Goal: Navigation & Orientation: Find specific page/section

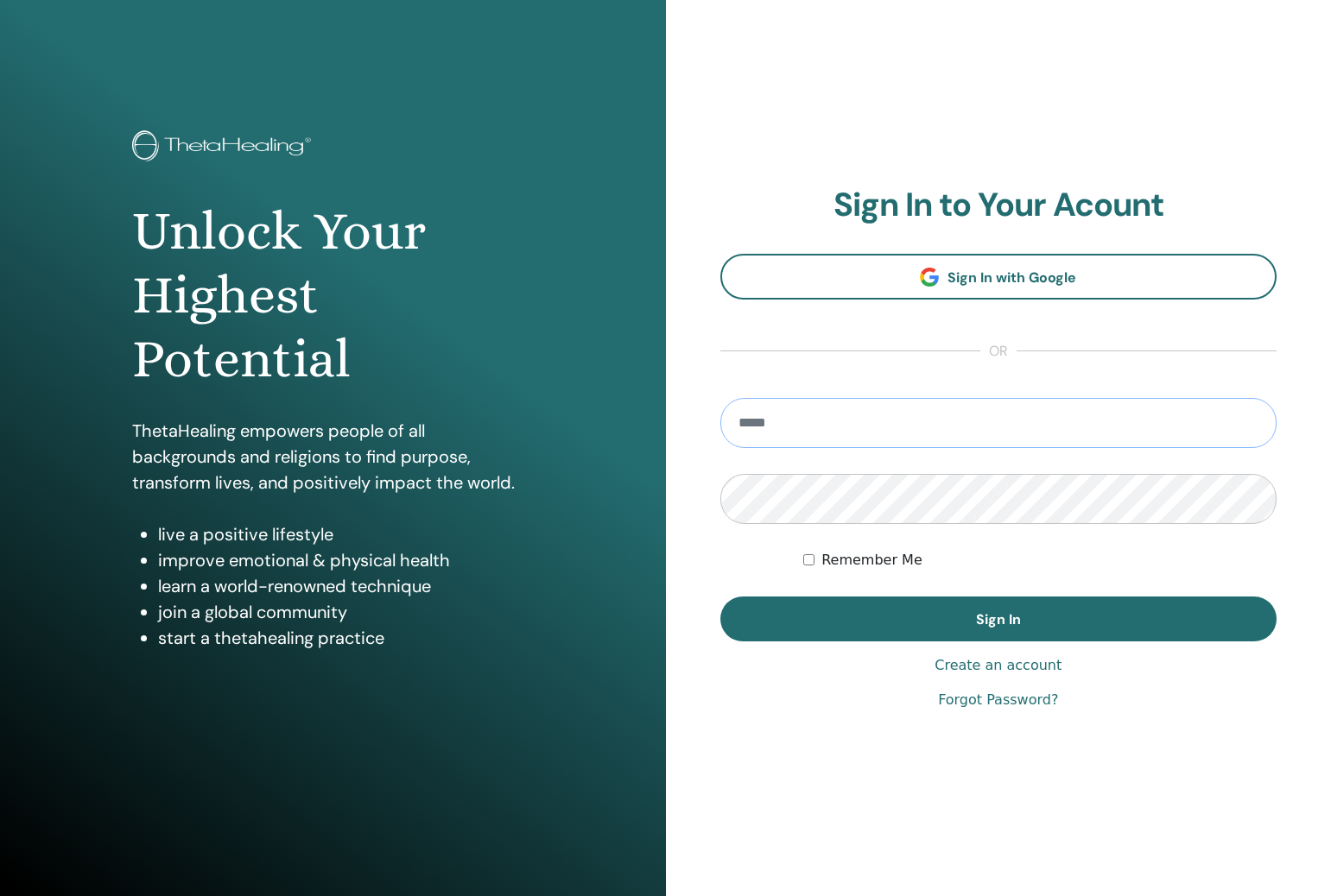
type input "**********"
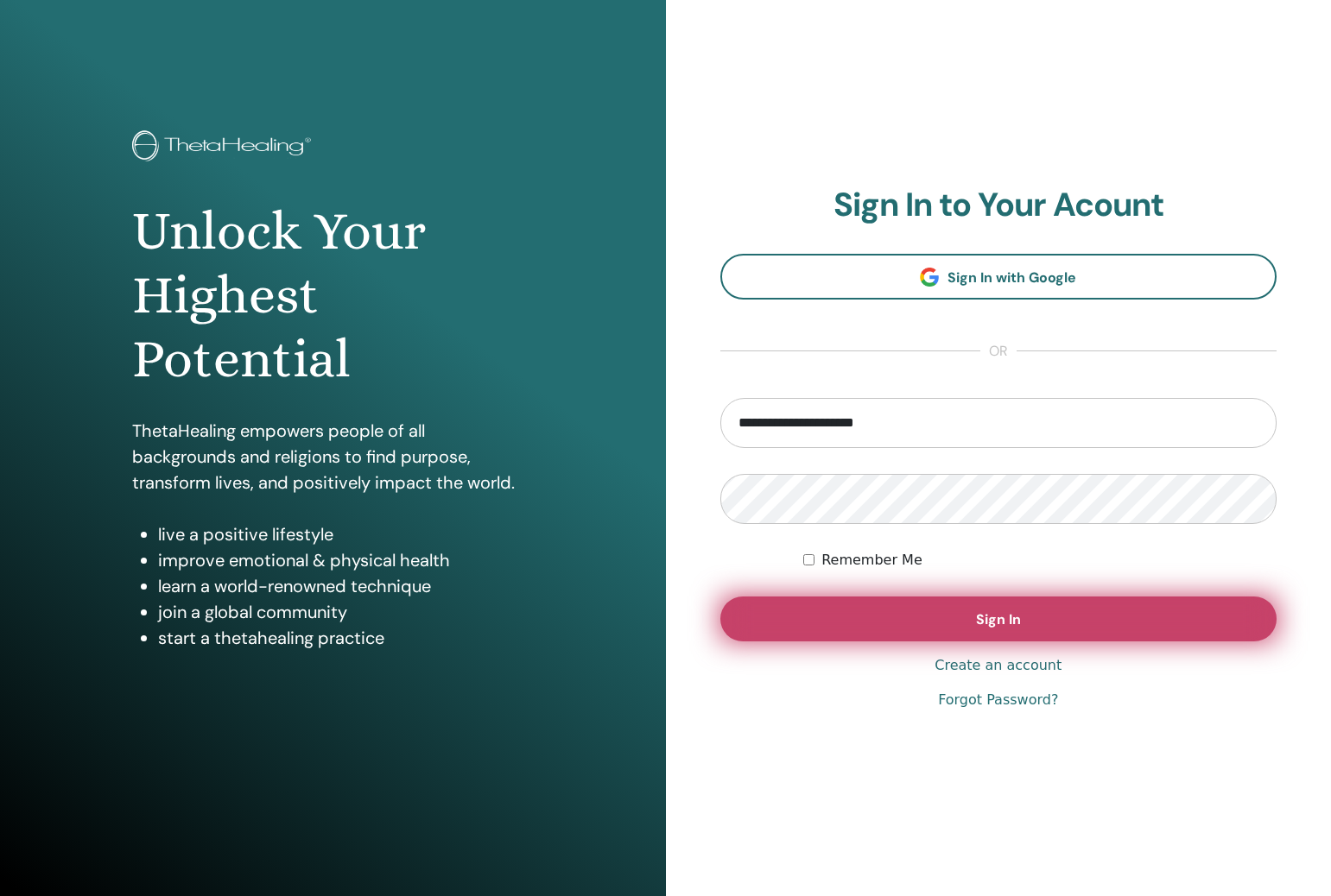
click at [1034, 611] on button "Sign In" at bounding box center [998, 619] width 557 height 44
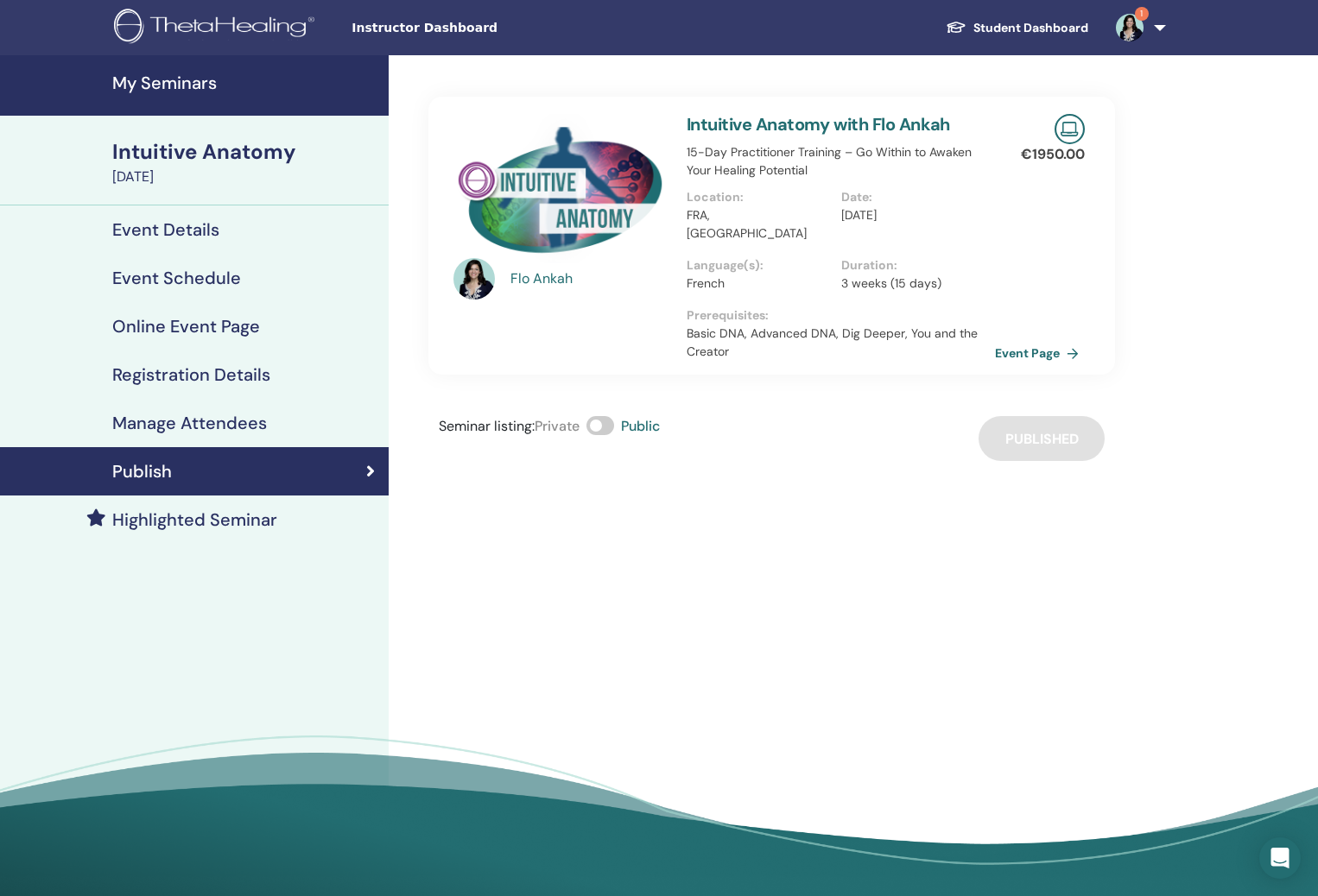
click at [1136, 23] on img at bounding box center [1129, 28] width 28 height 28
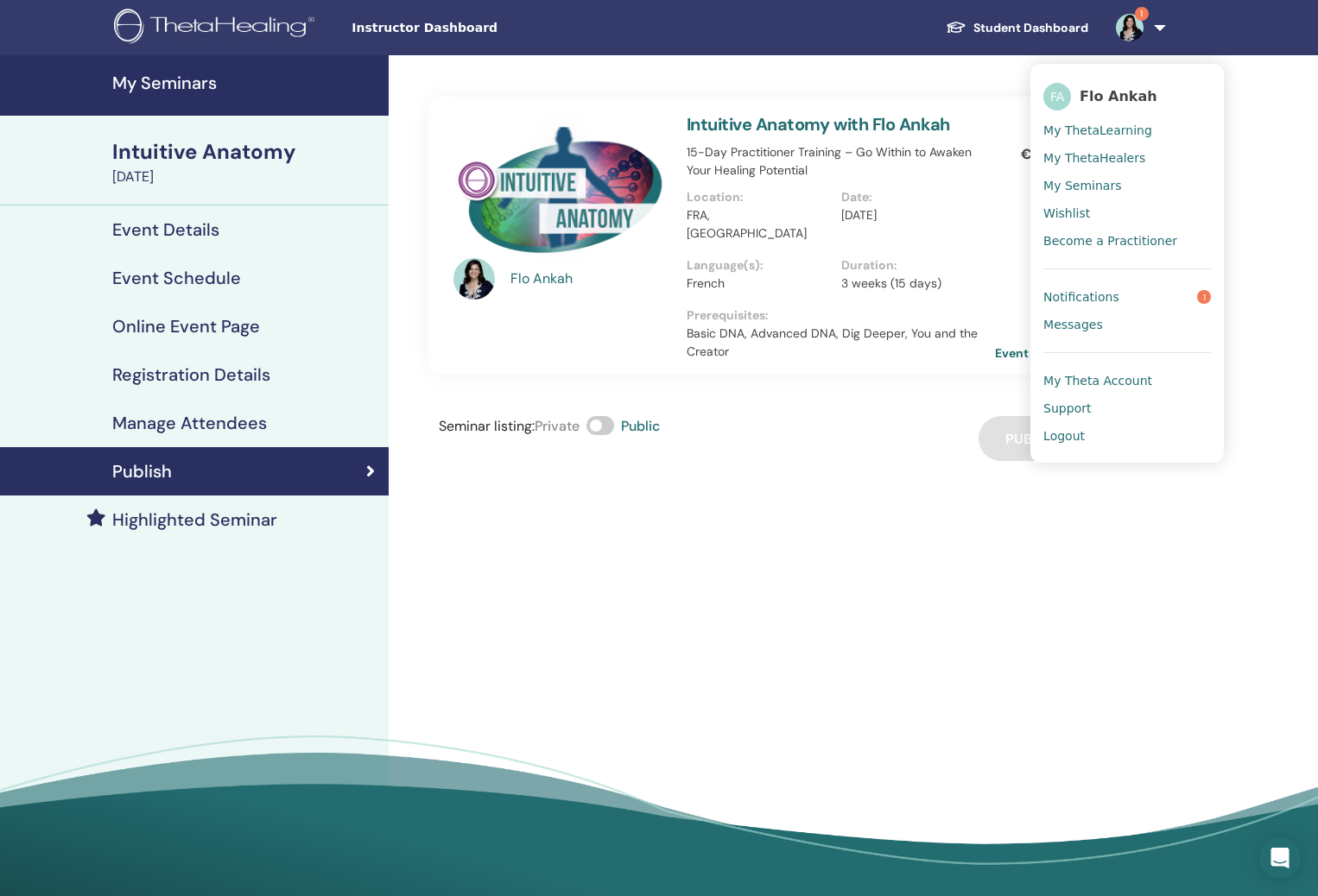
click at [1080, 299] on span "Notifications" at bounding box center [1081, 297] width 76 height 16
